Goal: Contribute content

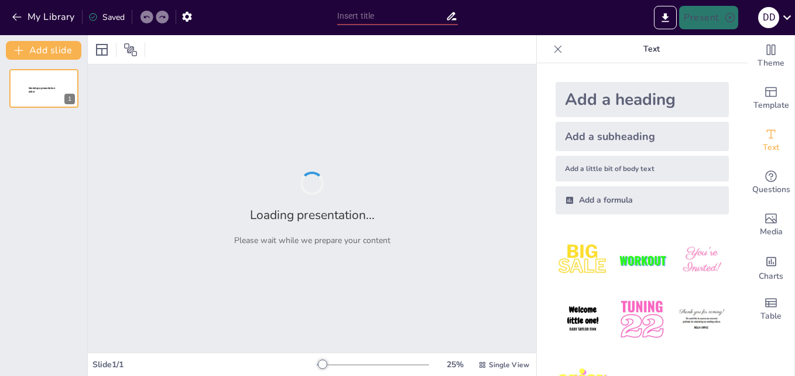
type input "Why I Want to Be a Computer Analyst: My Journey Begins"
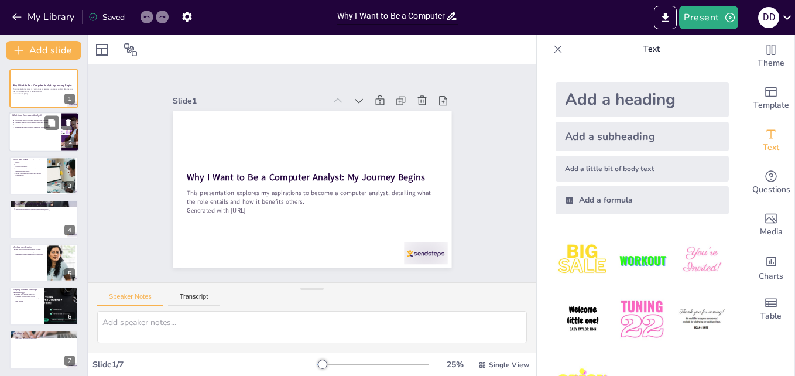
click at [52, 115] on p "What is a Computer Analyst?" at bounding box center [35, 116] width 46 height 4
type textarea "The role of a computer analyst is vital in ensuring that organizations use tech…"
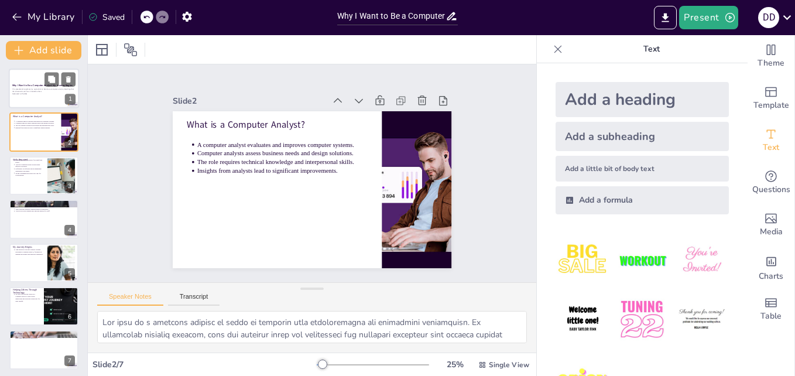
click at [37, 92] on p "This presentation explores my aspirations to become a computer analyst, detaili…" at bounding box center [43, 90] width 63 height 5
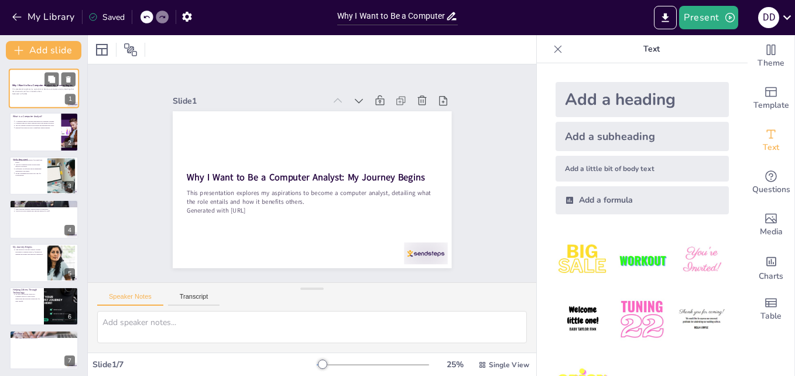
type textarea "The role of a computer analyst is vital in ensuring that organizations use tech…"
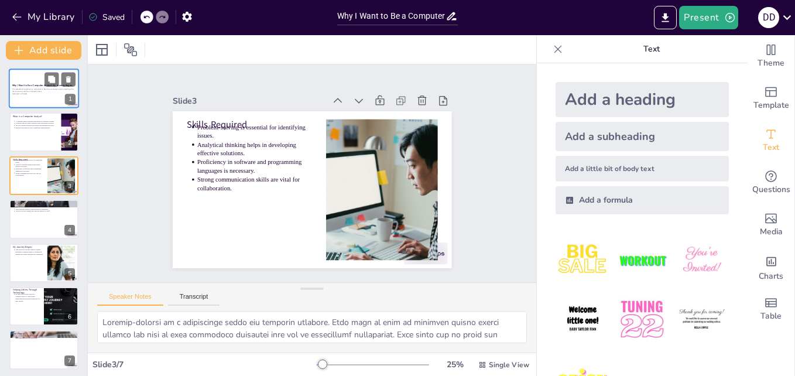
type textarea "Loremipsumdol sitametconsect adipi el s doei temporin ut laboreet dolorema. Al …"
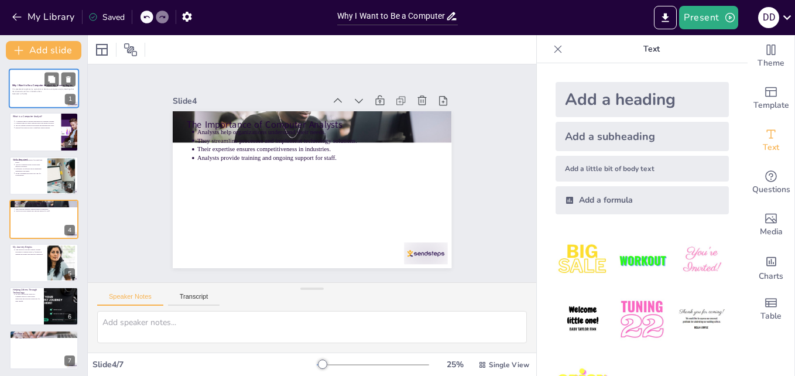
type textarea "Loremipsumdol sitametconsect adipi el s doei temporin ut laboreet dolorema. Al …"
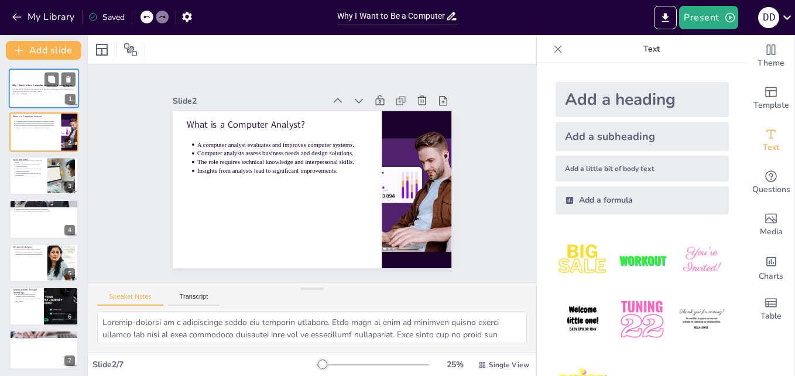
type textarea "The role of a computer analyst is vital in ensuring that organizations use tech…"
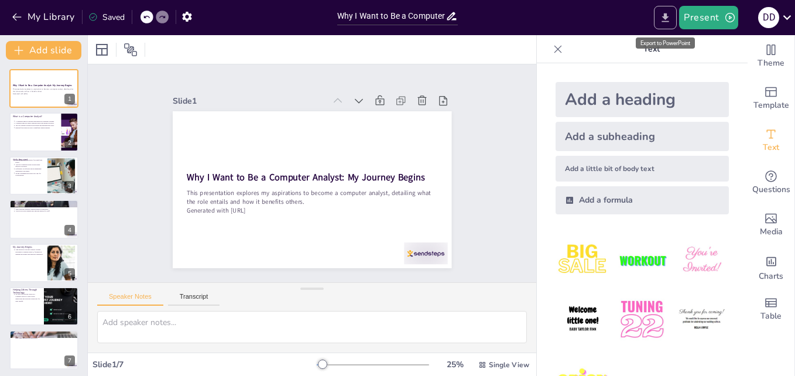
click at [666, 12] on icon "Export to PowerPoint" at bounding box center [666, 18] width 12 height 12
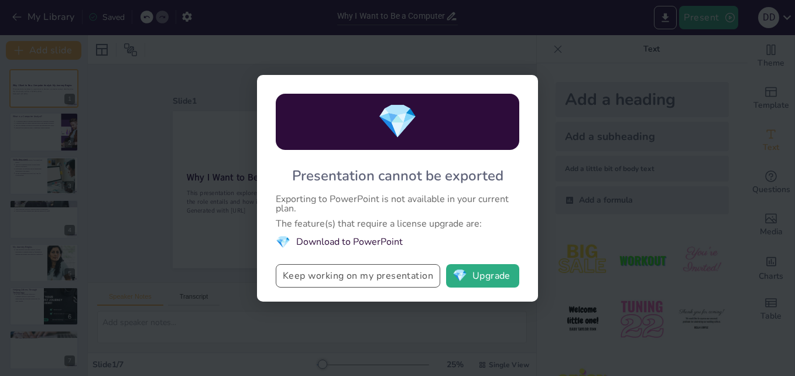
click at [340, 280] on button "Keep working on my presentation" at bounding box center [358, 275] width 165 height 23
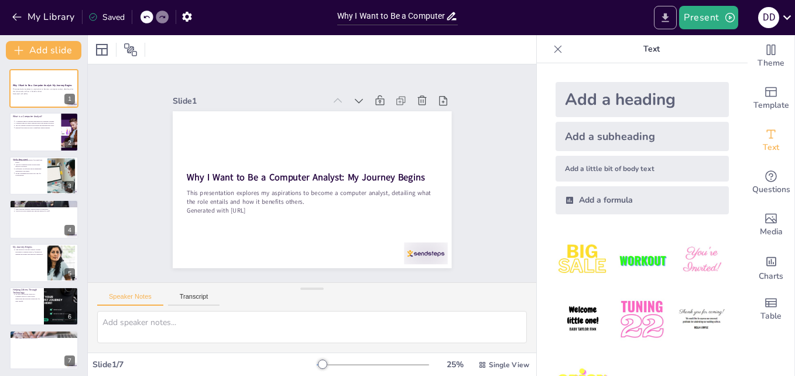
click at [672, 14] on icon "Export to PowerPoint" at bounding box center [666, 18] width 12 height 12
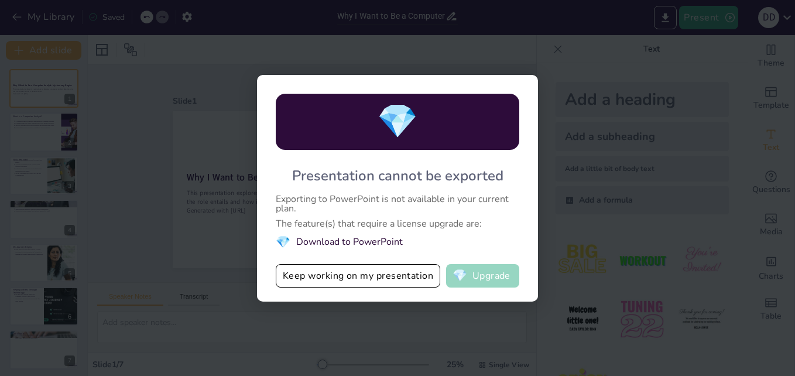
click at [492, 280] on button "💎 Upgrade" at bounding box center [482, 275] width 73 height 23
